Goal: Task Accomplishment & Management: Manage account settings

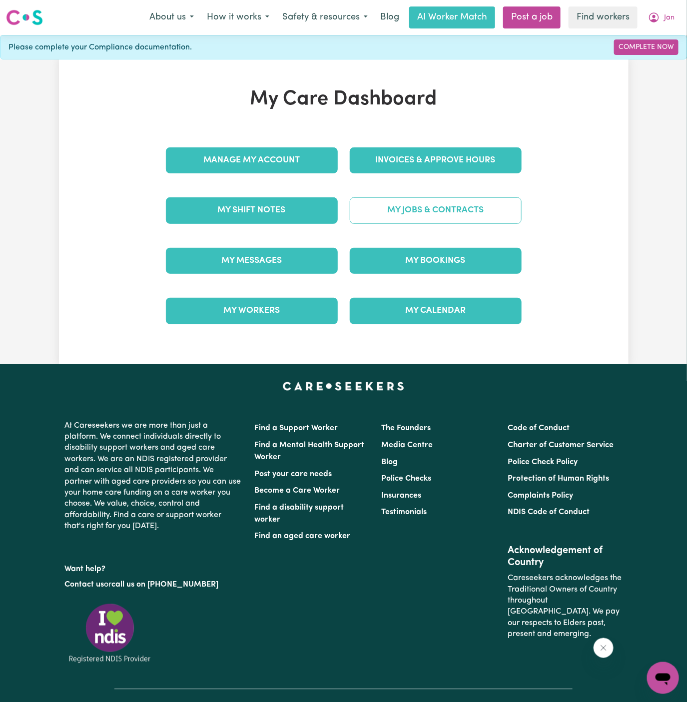
click at [439, 216] on link "My Jobs & Contracts" at bounding box center [436, 210] width 172 height 26
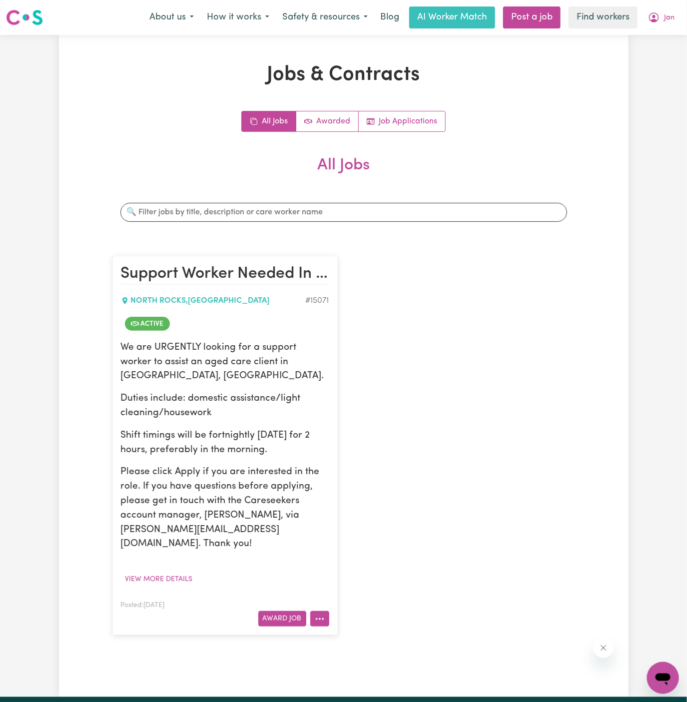
click at [316, 614] on icon "More options" at bounding box center [320, 619] width 10 height 10
click at [349, 526] on link "Hide Job" at bounding box center [359, 536] width 97 height 20
click at [320, 614] on icon "More options" at bounding box center [320, 619] width 10 height 10
click at [360, 486] on link "View/Edit Contract" at bounding box center [359, 496] width 97 height 20
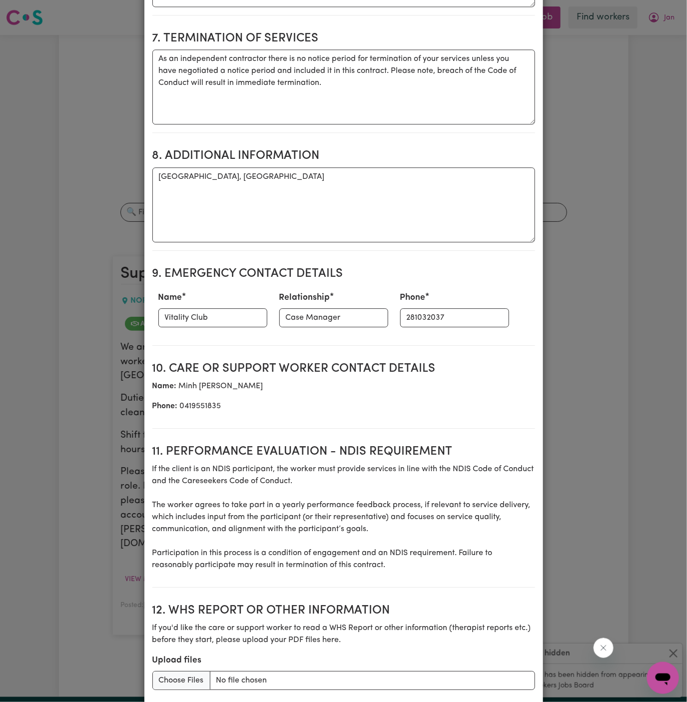
scroll to position [823, 0]
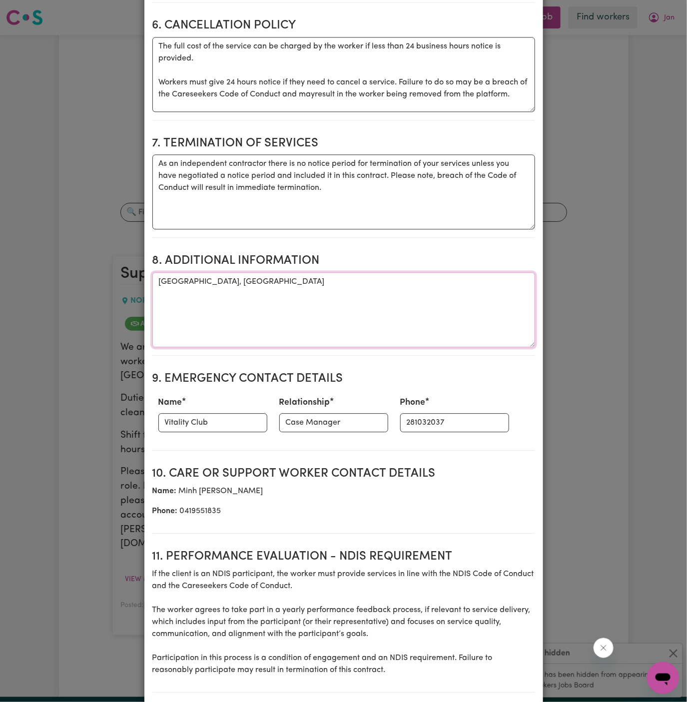
click at [199, 272] on textarea "[GEOGRAPHIC_DATA], [GEOGRAPHIC_DATA]" at bounding box center [343, 309] width 383 height 75
paste textarea "Address: [STREET_ADDRESS][PERSON_NAME]"
click at [280, 272] on textarea "Client's Address: [STREET_ADDRESS][PERSON_NAME]" at bounding box center [343, 309] width 383 height 75
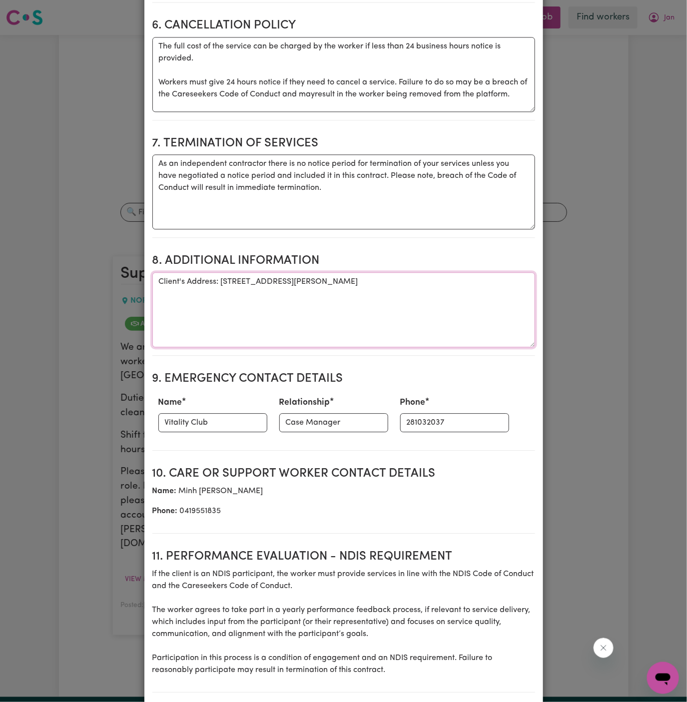
click at [316, 272] on textarea "Client's Address: [STREET_ADDRESS][PERSON_NAME]" at bounding box center [343, 309] width 383 height 75
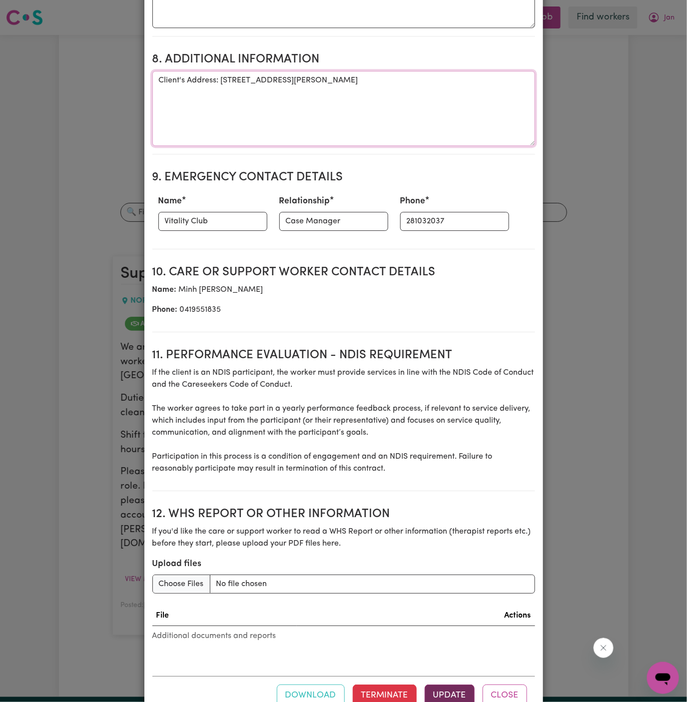
type textarea "Client's Address: [STREET_ADDRESS][PERSON_NAME]"
click at [453, 685] on button "Update" at bounding box center [450, 696] width 50 height 22
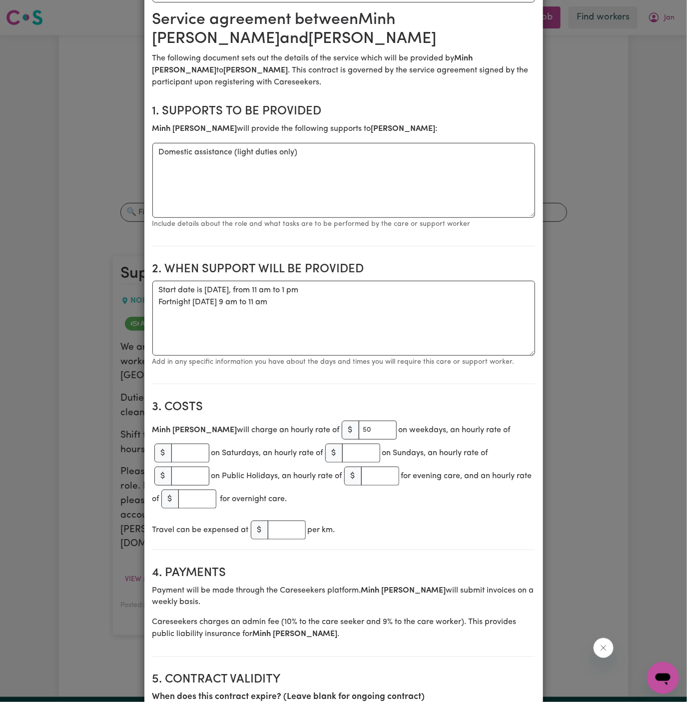
scroll to position [0, 0]
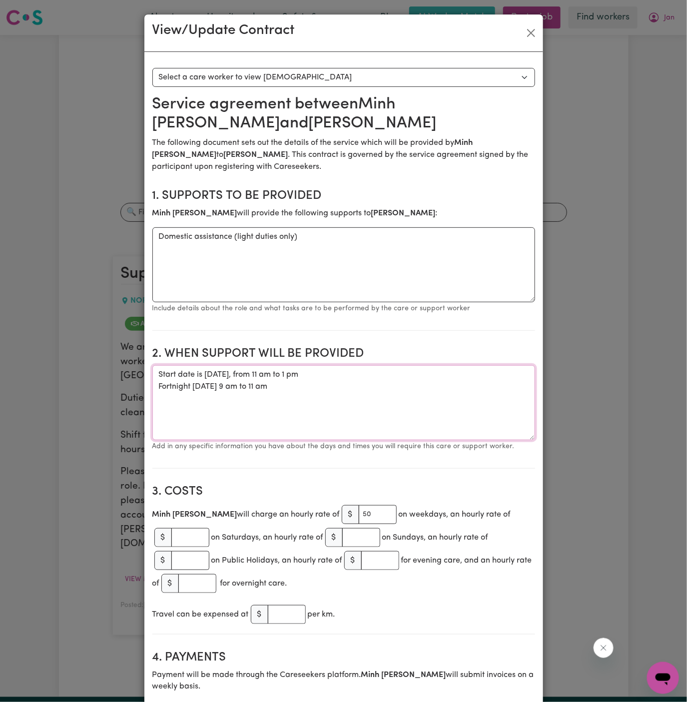
drag, startPoint x: 293, startPoint y: 371, endPoint x: 149, endPoint y: 353, distance: 144.6
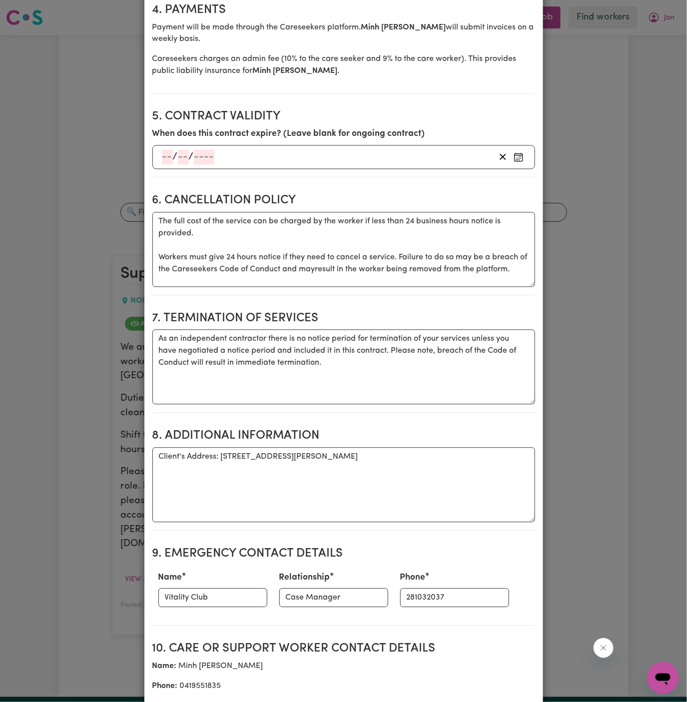
scroll to position [648, 0]
drag, startPoint x: 220, startPoint y: 425, endPoint x: 545, endPoint y: 423, distance: 325.4
click at [545, 423] on div "View/Update Contract Select a contract to view Select a care worker to view [DE…" at bounding box center [343, 351] width 687 height 702
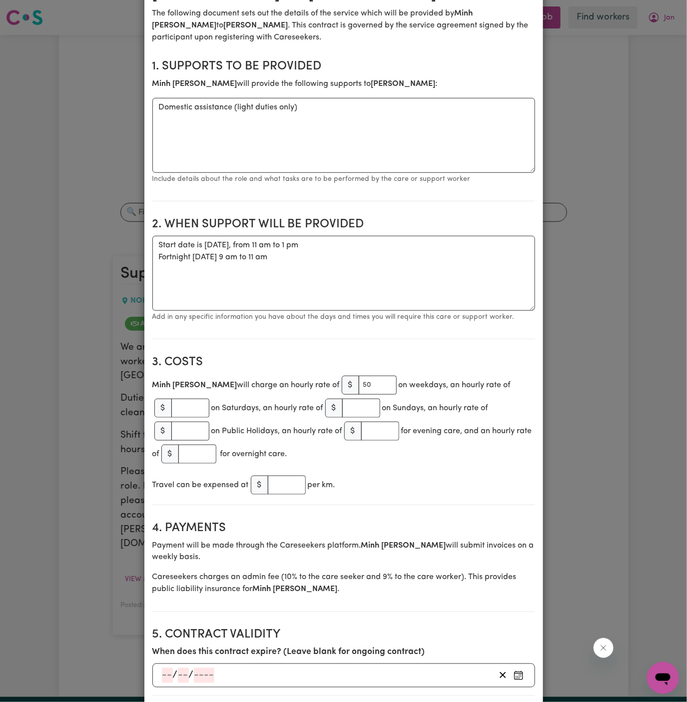
scroll to position [0, 0]
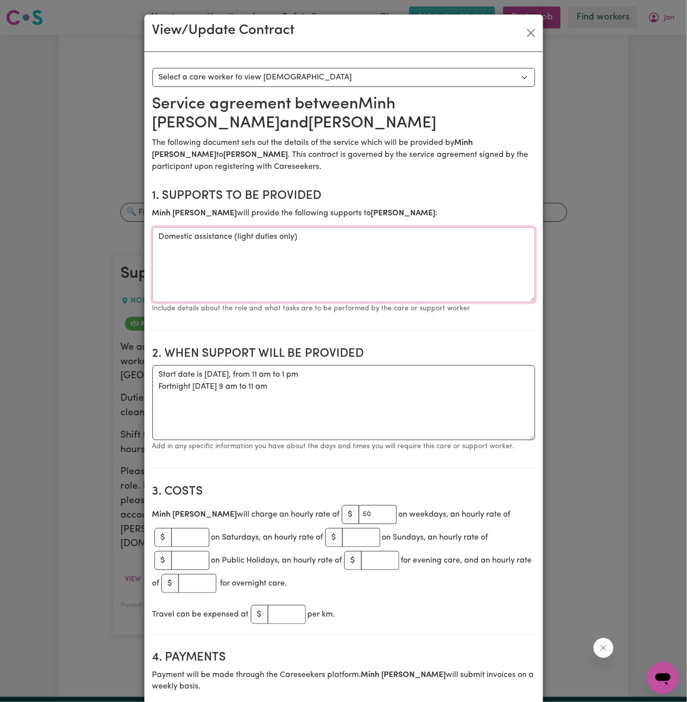
click at [265, 227] on textarea "Domestic assistance (light duties only)" at bounding box center [343, 264] width 383 height 75
click at [529, 27] on button "Close" at bounding box center [531, 33] width 16 height 16
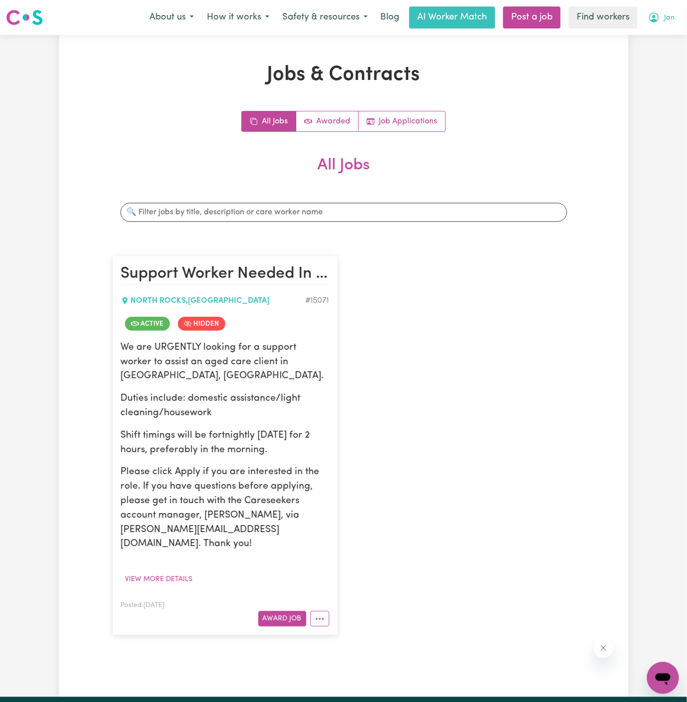
click at [669, 16] on span "Jan" at bounding box center [669, 17] width 10 height 11
click at [647, 58] on link "Logout" at bounding box center [641, 57] width 79 height 19
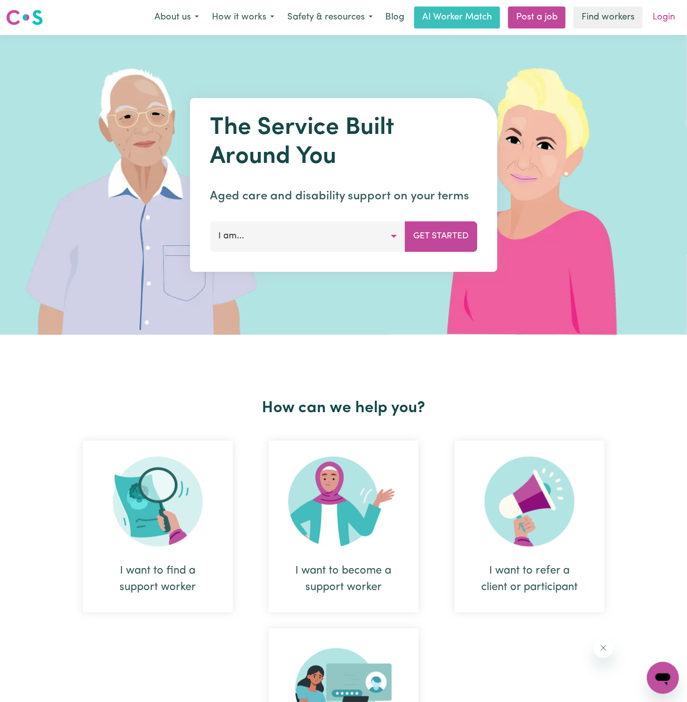
click at [663, 16] on link "Login" at bounding box center [664, 17] width 34 height 22
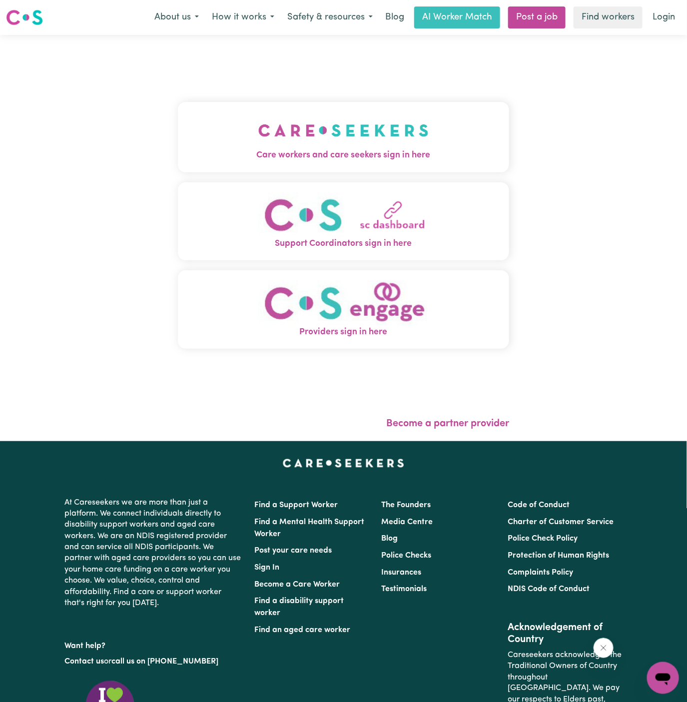
click at [329, 131] on img "Care workers and care seekers sign in here" at bounding box center [343, 130] width 170 height 37
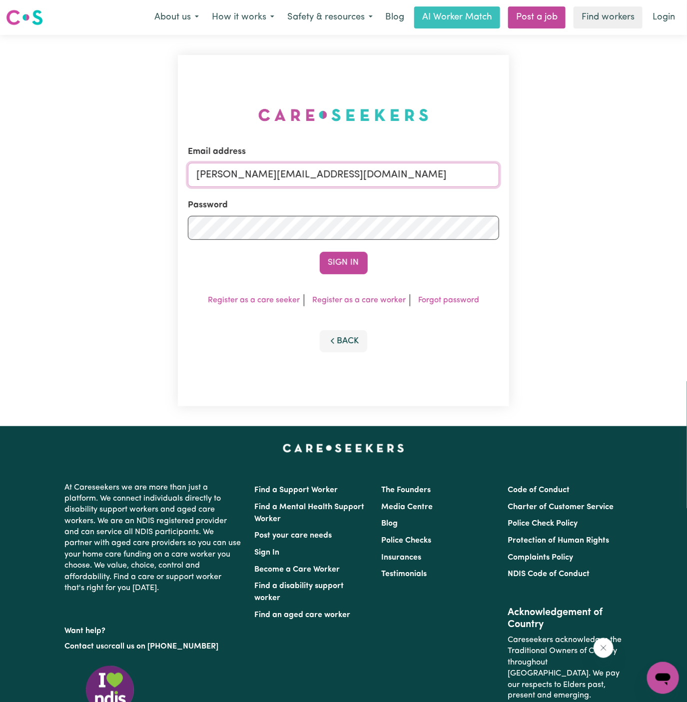
click at [361, 170] on input "[PERSON_NAME][EMAIL_ADDRESS][DOMAIN_NAME]" at bounding box center [344, 175] width 312 height 24
drag, startPoint x: 246, startPoint y: 174, endPoint x: 727, endPoint y: 185, distance: 480.9
click at [687, 185] on html "Menu About us How it works Safety & resources Blog AI Worker Match Post a job F…" at bounding box center [343, 428] width 687 height 856
type input "[EMAIL_ADDRESS][DOMAIN_NAME]"
click at [344, 275] on div "Email address [EMAIL_ADDRESS][DOMAIN_NAME] Password Sign In Register as a care …" at bounding box center [344, 230] width 332 height 351
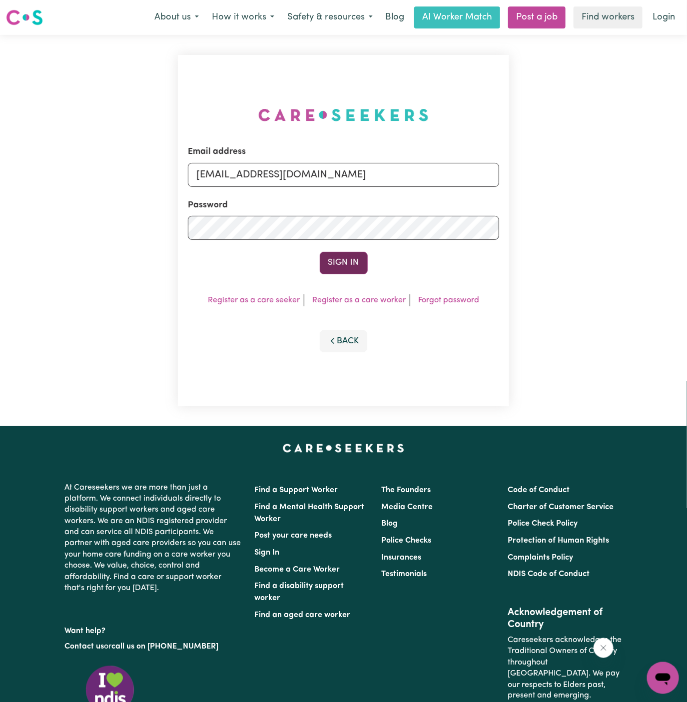
click at [350, 262] on button "Sign In" at bounding box center [344, 263] width 48 height 22
